Goal: Task Accomplishment & Management: Manage account settings

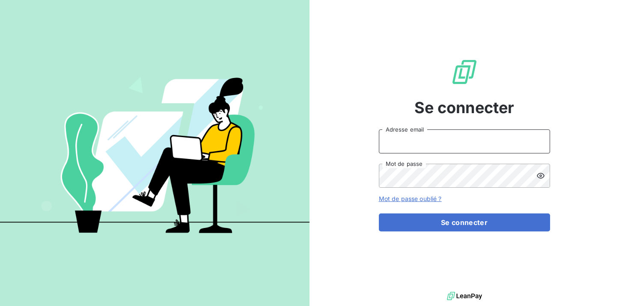
click at [451, 145] on input "Adresse email" at bounding box center [464, 141] width 171 height 24
type input "[EMAIL_ADDRESS][DOMAIN_NAME]"
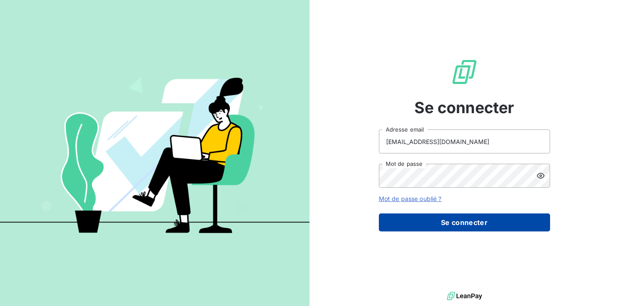
click at [455, 227] on button "Se connecter" at bounding box center [464, 222] width 171 height 18
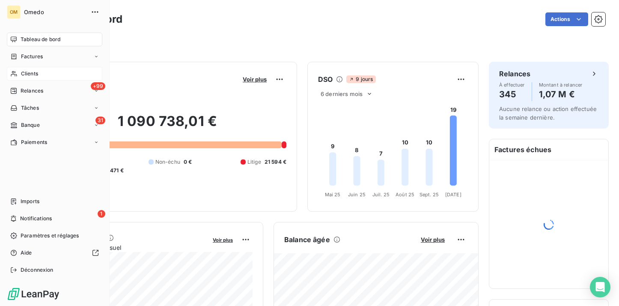
click at [18, 76] on div "Clients" at bounding box center [54, 74] width 95 height 14
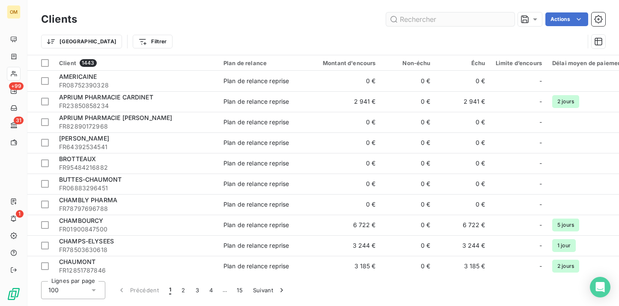
click at [422, 19] on input "text" at bounding box center [450, 19] width 128 height 14
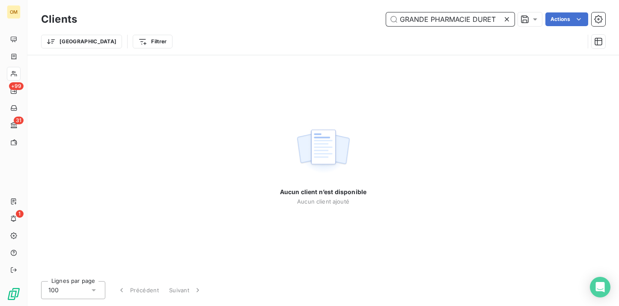
drag, startPoint x: 471, startPoint y: 20, endPoint x: 353, endPoint y: 19, distance: 117.7
click at [359, 20] on div "GRANDE PHARMACIE DURET Actions" at bounding box center [346, 19] width 518 height 14
click at [312, 45] on div "Trier Filtrer" at bounding box center [312, 41] width 543 height 16
drag, startPoint x: 438, startPoint y: 15, endPoint x: 381, endPoint y: 15, distance: 57.4
click at [381, 15] on div "DURET Actions" at bounding box center [346, 19] width 518 height 14
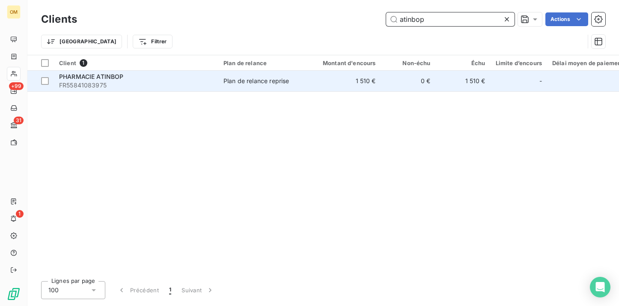
type input "atinbop"
click at [334, 87] on td "1 510 €" at bounding box center [344, 81] width 74 height 21
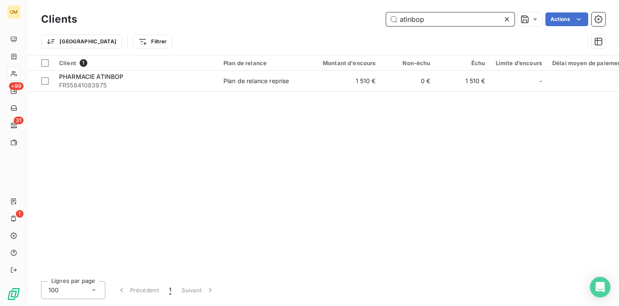
drag, startPoint x: 428, startPoint y: 18, endPoint x: 370, endPoint y: 18, distance: 58.6
click at [370, 18] on div "atinbop Actions" at bounding box center [346, 19] width 518 height 14
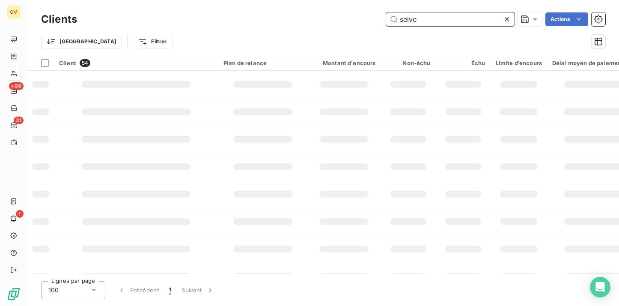
click at [473, 17] on input "selve" at bounding box center [450, 19] width 128 height 14
type input "s"
type input "odeon"
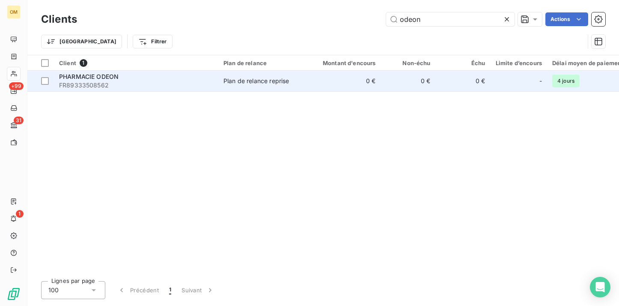
click at [347, 84] on td "0 €" at bounding box center [344, 81] width 74 height 21
